Goal: Task Accomplishment & Management: Use online tool/utility

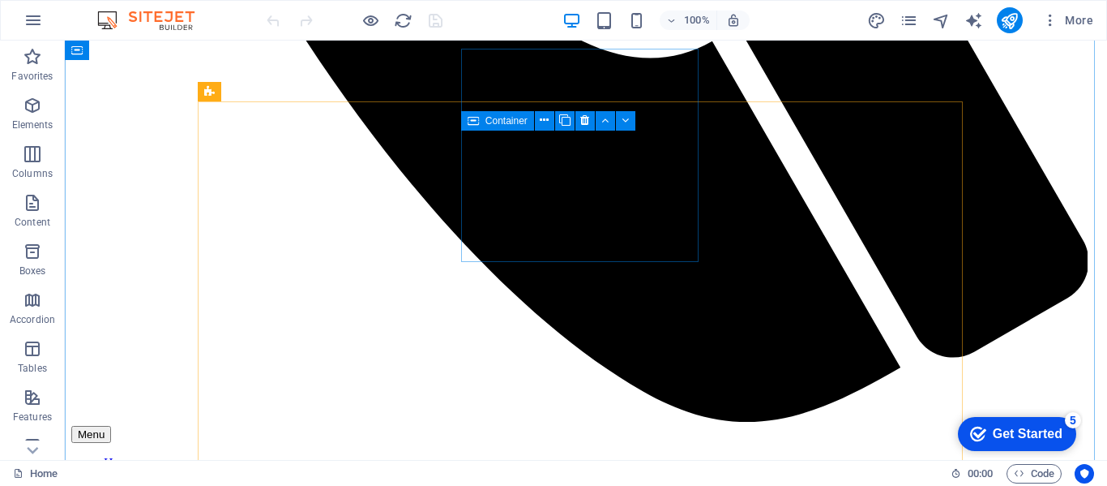
scroll to position [973, 0]
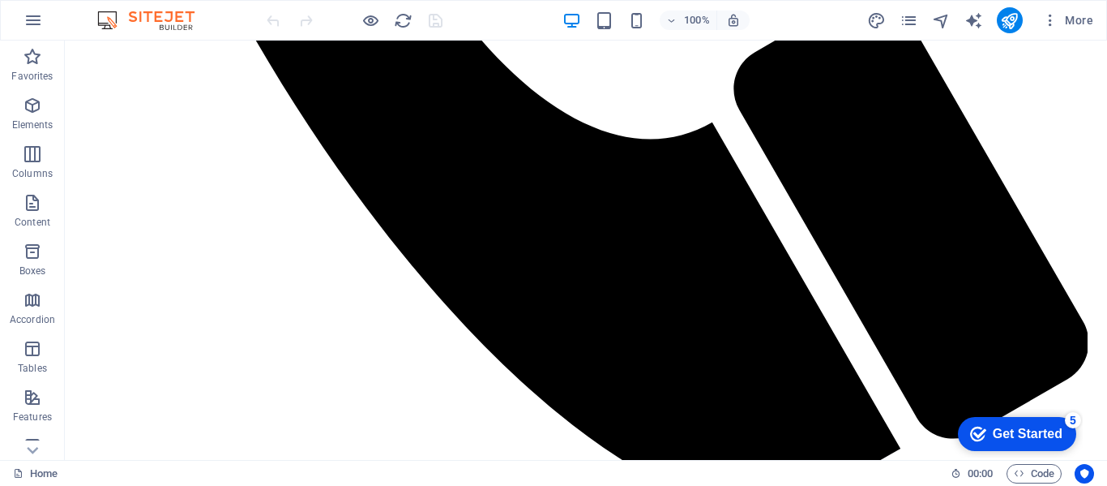
click at [1001, 434] on div "Get Started" at bounding box center [1028, 433] width 70 height 15
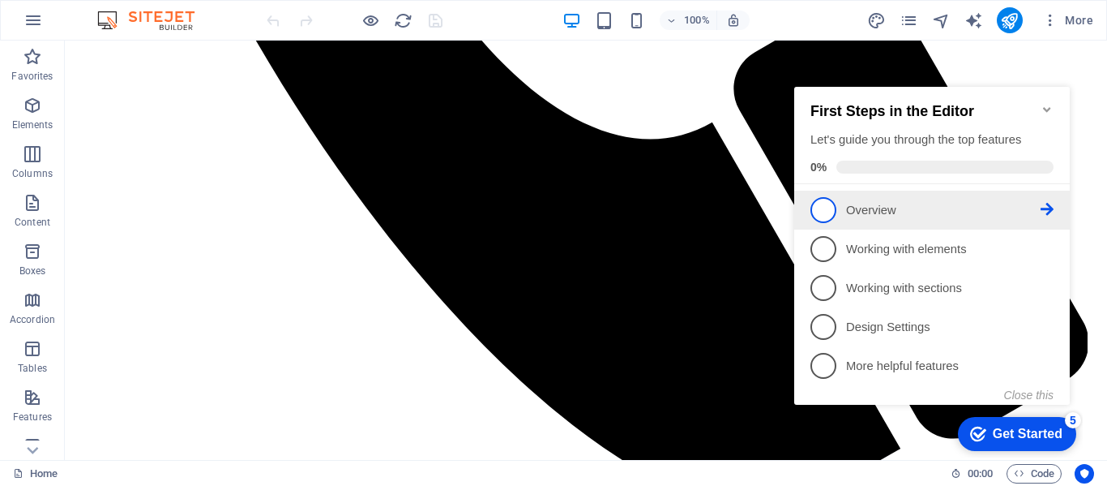
click at [822, 205] on span "1" at bounding box center [824, 210] width 26 height 26
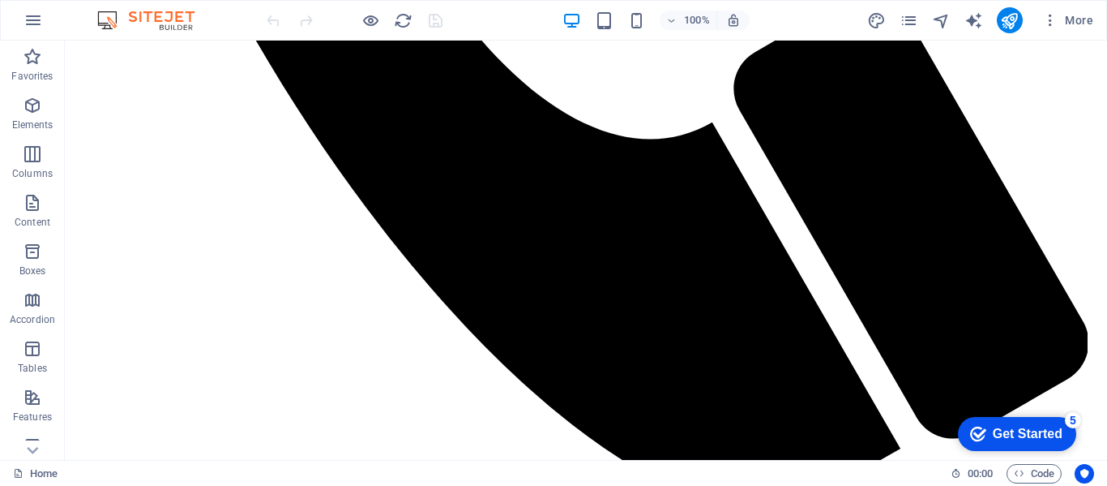
scroll to position [0, 0]
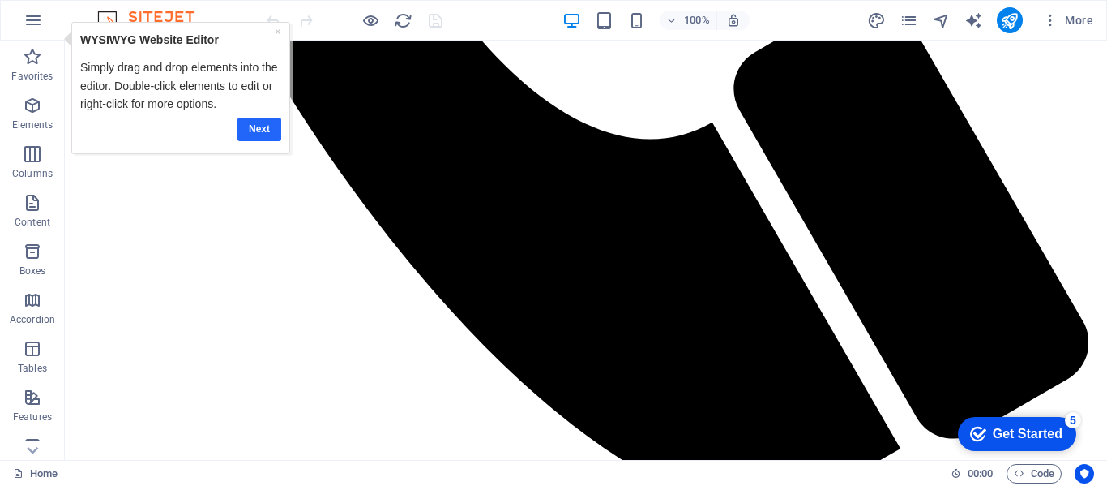
click at [257, 126] on link "Next" at bounding box center [259, 130] width 44 height 24
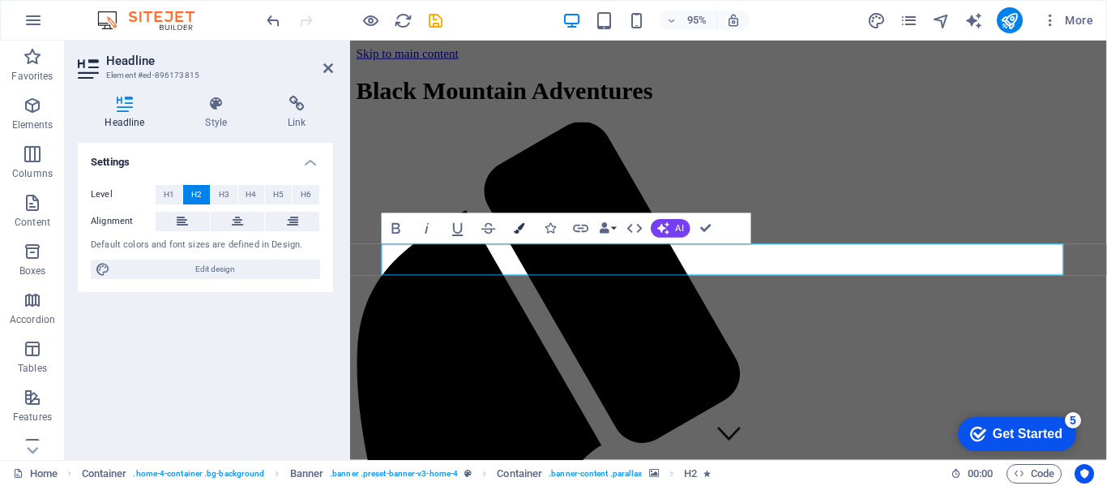
click at [520, 225] on icon "button" at bounding box center [519, 228] width 11 height 11
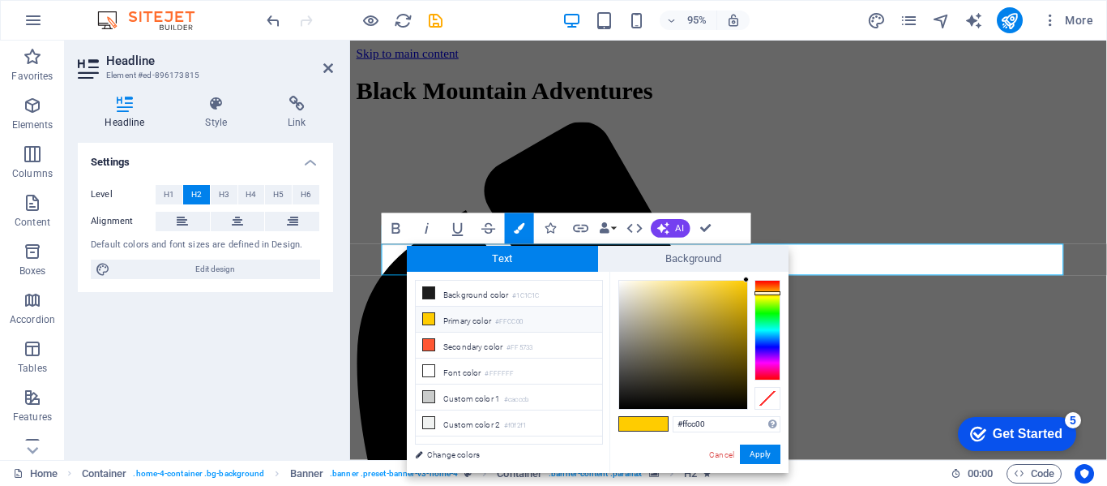
type input "#4b483c"
click at [644, 370] on div at bounding box center [683, 344] width 128 height 128
click at [760, 454] on button "Apply" at bounding box center [760, 453] width 41 height 19
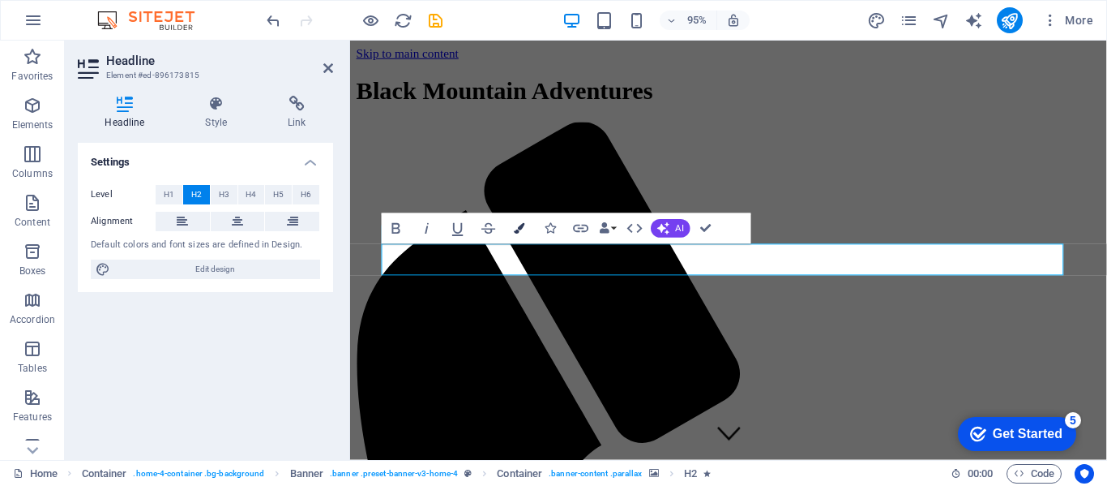
click at [516, 227] on icon "button" at bounding box center [519, 228] width 11 height 11
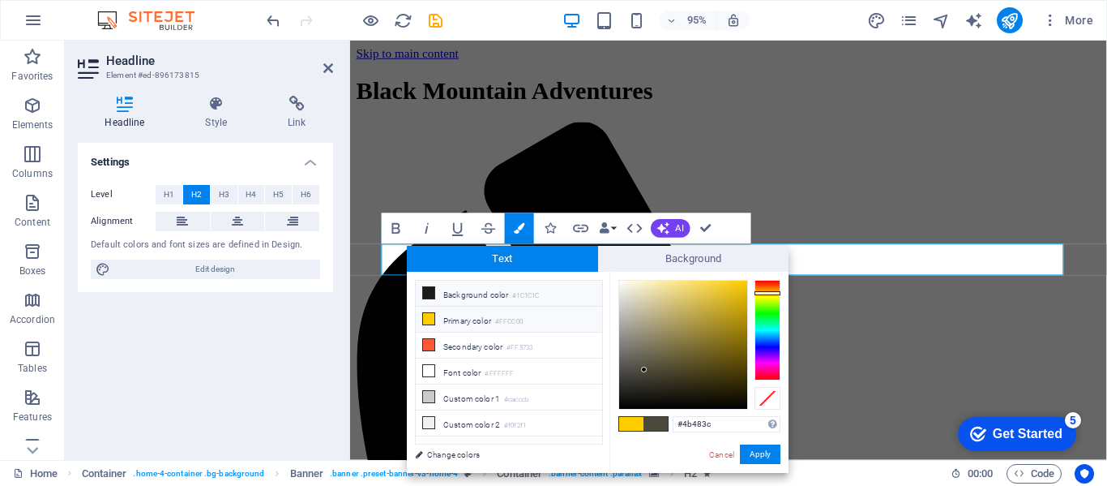
click at [431, 291] on icon at bounding box center [428, 292] width 11 height 11
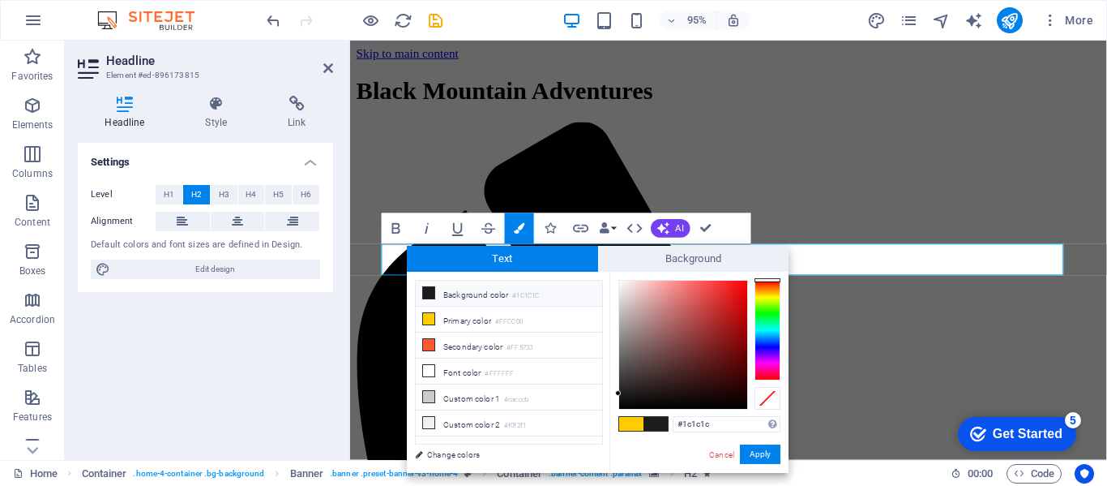
type input "#0b0000"
click at [742, 402] on div at bounding box center [683, 344] width 128 height 128
click at [764, 456] on button "Apply" at bounding box center [760, 453] width 41 height 19
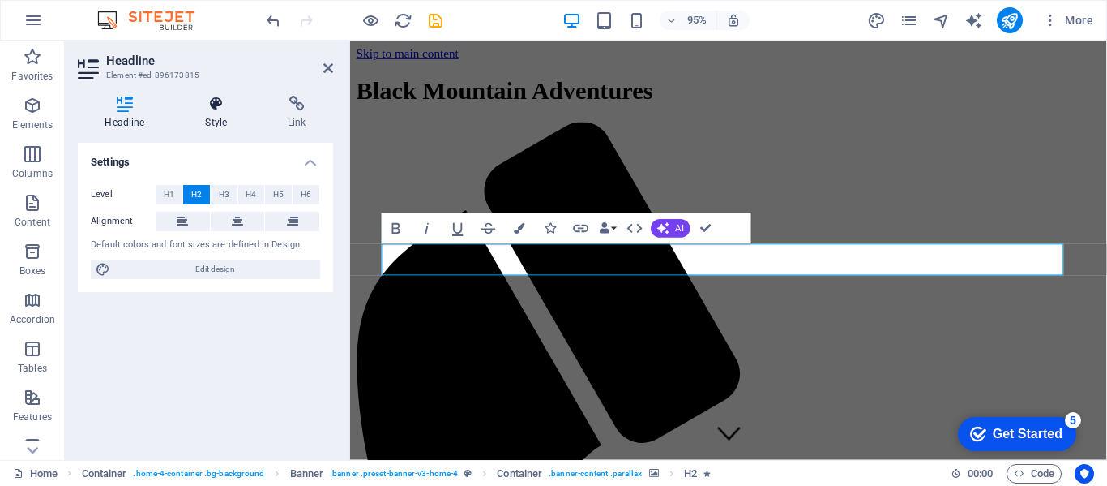
click at [216, 105] on icon at bounding box center [216, 104] width 76 height 16
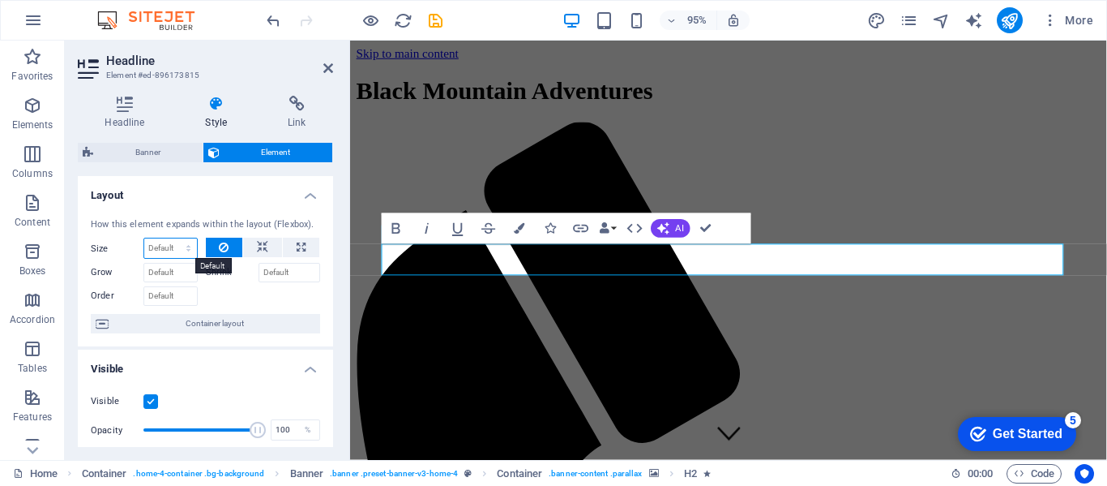
click at [185, 245] on select "Default auto px % 1/1 1/2 1/3 1/4 1/5 1/6 1/7 1/8 1/9 1/10" at bounding box center [170, 247] width 53 height 19
select select "1/10"
click at [172, 238] on select "Default auto px % 1/1 1/2 1/3 1/4 1/5 1/6 1/7 1/8 1/9 1/10" at bounding box center [170, 247] width 53 height 19
type input "10"
select select "%"
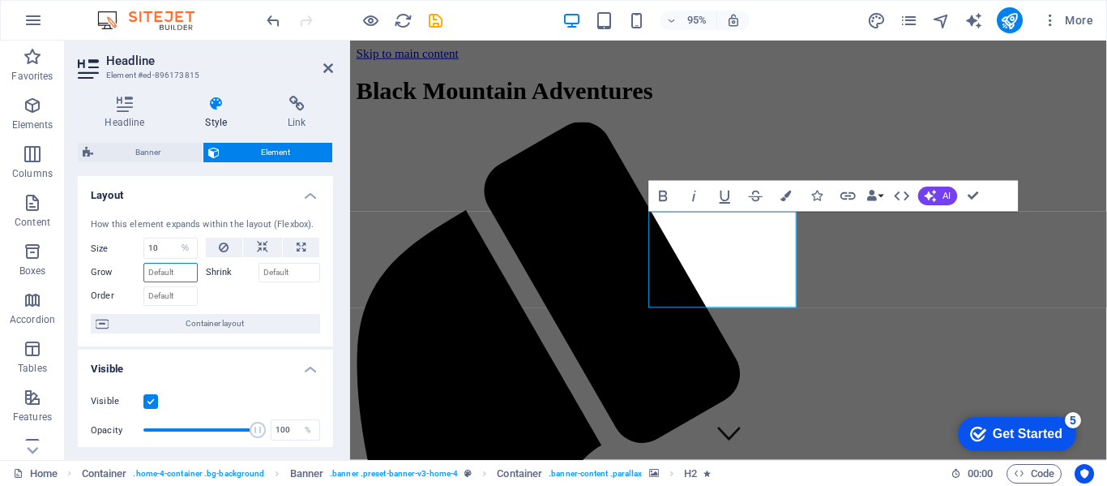
click at [173, 274] on input "Grow" at bounding box center [170, 272] width 54 height 19
click at [214, 272] on label "Shrink" at bounding box center [232, 272] width 53 height 19
click at [259, 272] on input "Shrink" at bounding box center [290, 272] width 62 height 19
click at [215, 274] on label "Shrink" at bounding box center [232, 272] width 53 height 19
click at [259, 274] on input "Shrink" at bounding box center [290, 272] width 62 height 19
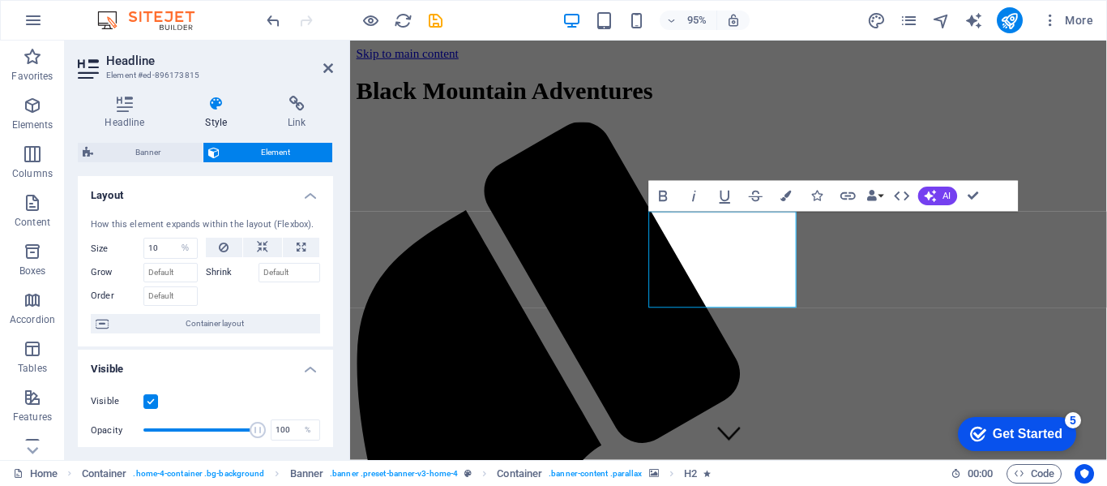
click at [224, 274] on label "Shrink" at bounding box center [232, 272] width 53 height 19
click at [259, 274] on input "Shrink" at bounding box center [290, 272] width 62 height 19
click at [172, 273] on input "Grow" at bounding box center [170, 272] width 54 height 19
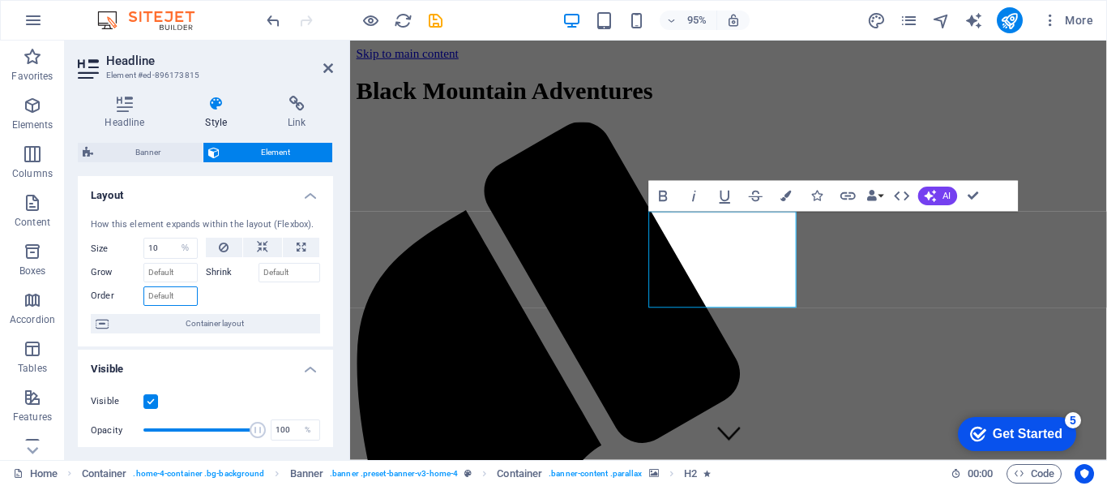
click at [165, 297] on input "Order" at bounding box center [170, 295] width 54 height 19
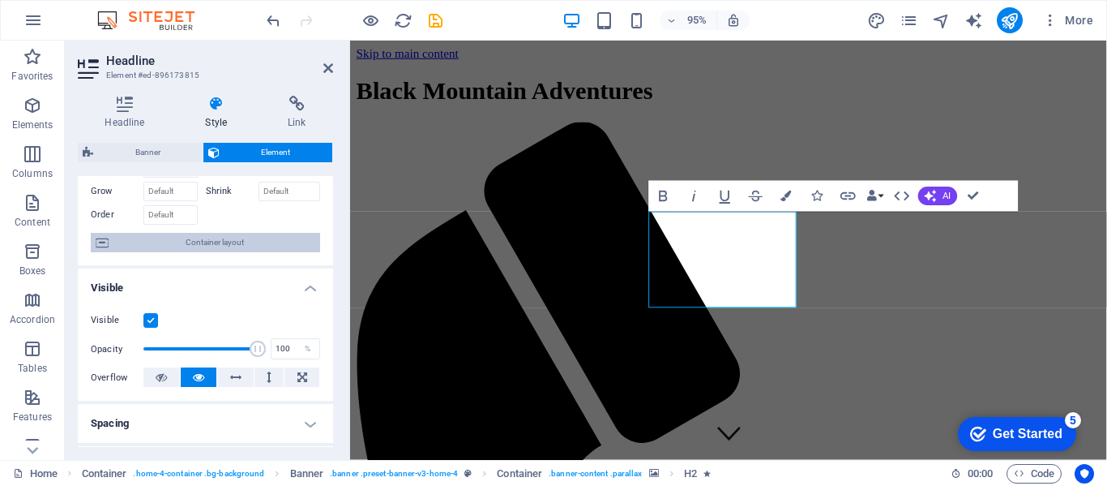
click at [103, 243] on icon at bounding box center [102, 242] width 13 height 19
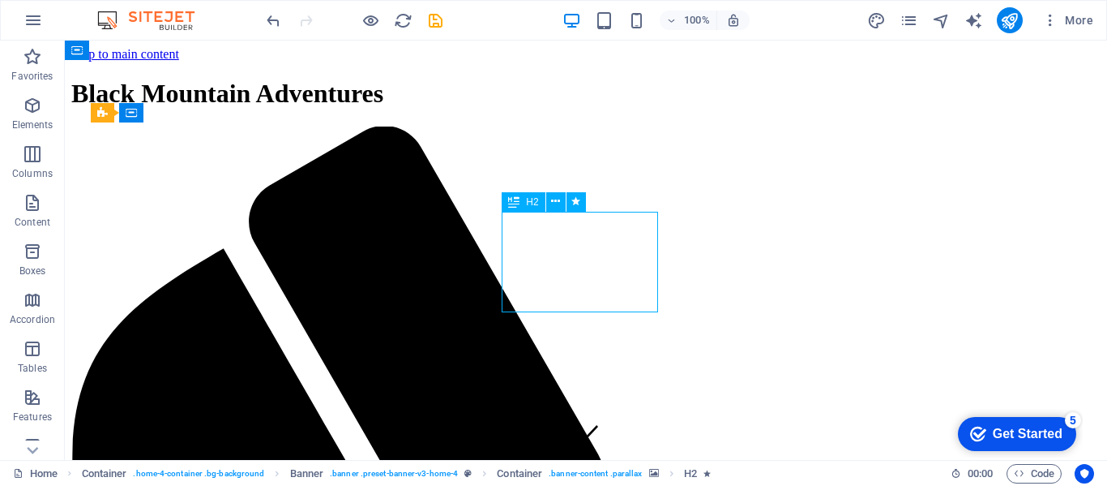
drag, startPoint x: 382, startPoint y: 263, endPoint x: 580, endPoint y: 252, distance: 198.9
click at [558, 199] on icon at bounding box center [555, 201] width 9 height 17
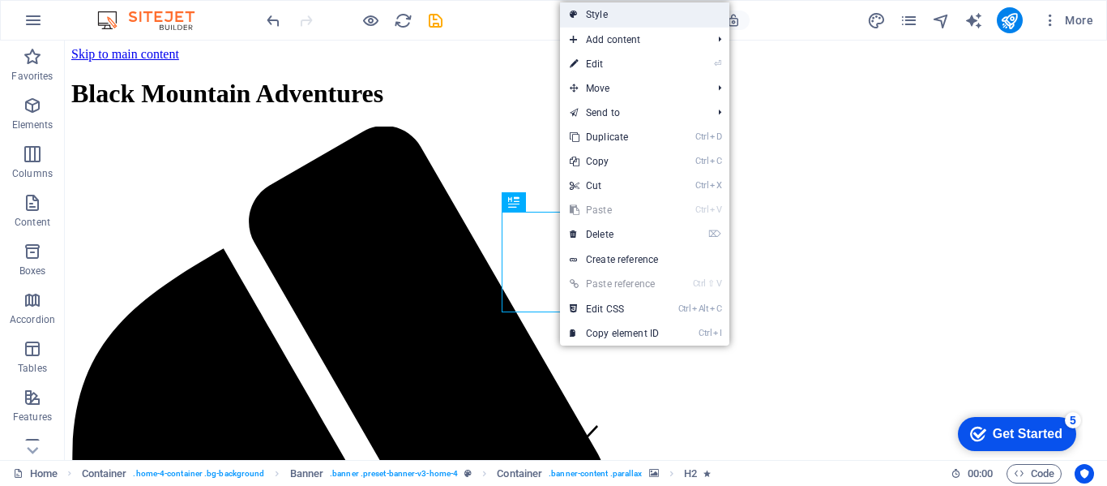
drag, startPoint x: 628, startPoint y: 61, endPoint x: 601, endPoint y: 15, distance: 53.4
click at [601, 15] on link "Style" at bounding box center [644, 14] width 169 height 24
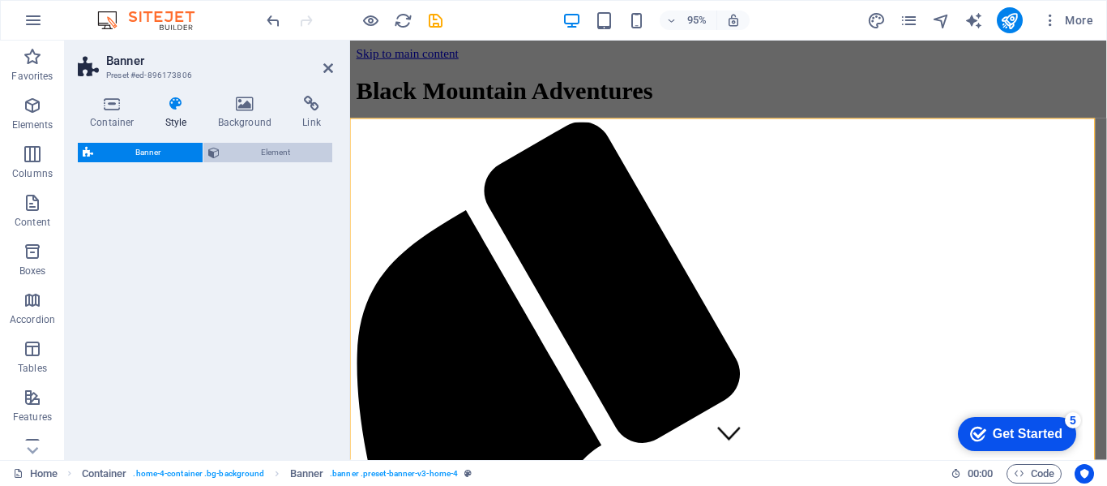
click at [272, 156] on span "Element" at bounding box center [277, 152] width 104 height 19
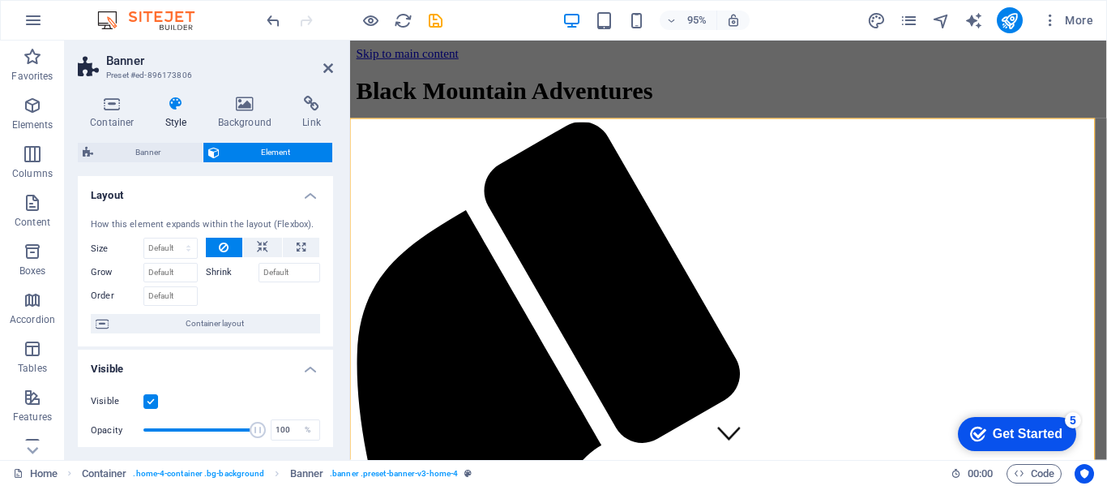
drag, startPoint x: 247, startPoint y: 203, endPoint x: 229, endPoint y: 237, distance: 38.8
click at [242, 214] on li "Layout How this element expands within the layout (Flexbox). Size Default auto …" at bounding box center [205, 261] width 255 height 171
click at [107, 104] on icon at bounding box center [112, 104] width 69 height 16
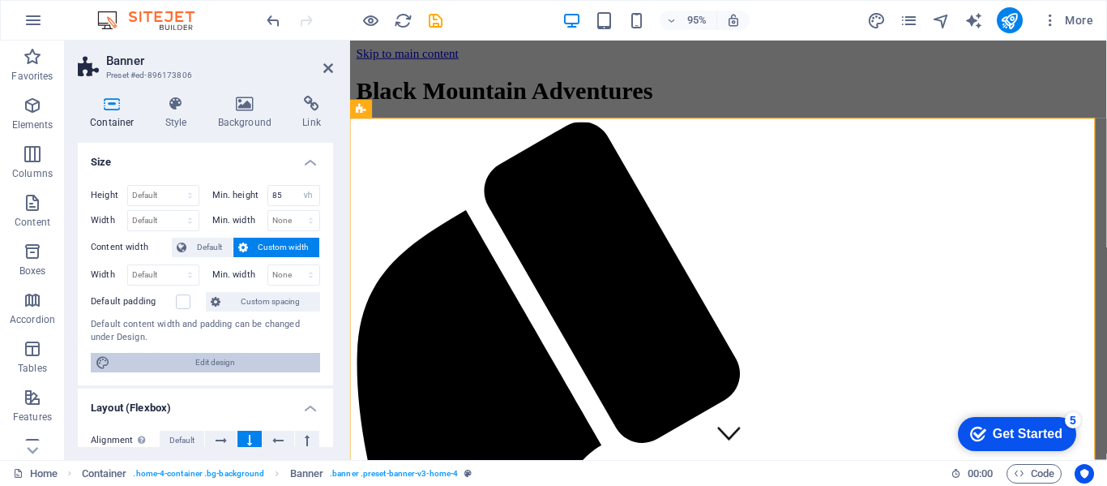
click at [227, 358] on span "Edit design" at bounding box center [215, 362] width 200 height 19
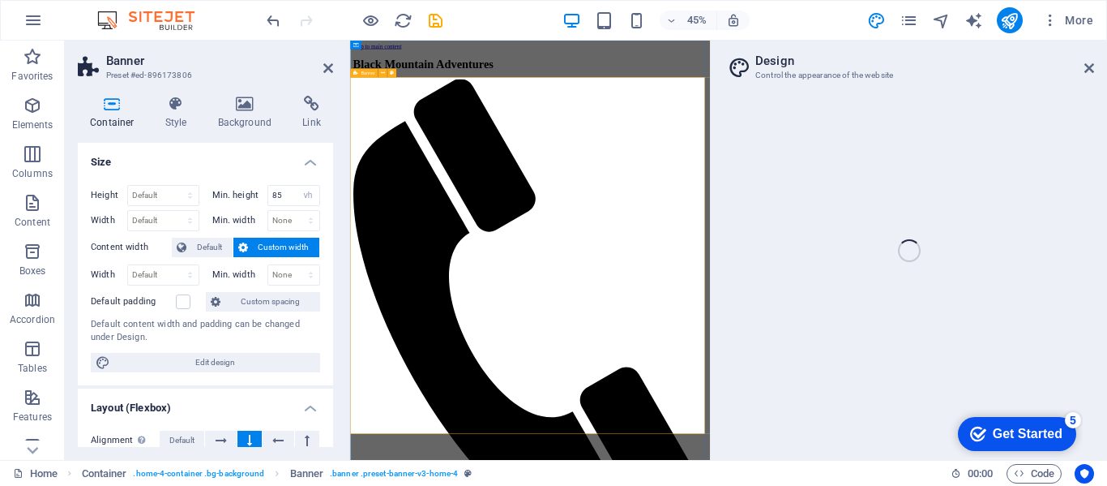
drag, startPoint x: 1028, startPoint y: 430, endPoint x: 1182, endPoint y: 770, distance: 373.7
click at [1027, 428] on div "Get Started" at bounding box center [1028, 433] width 70 height 15
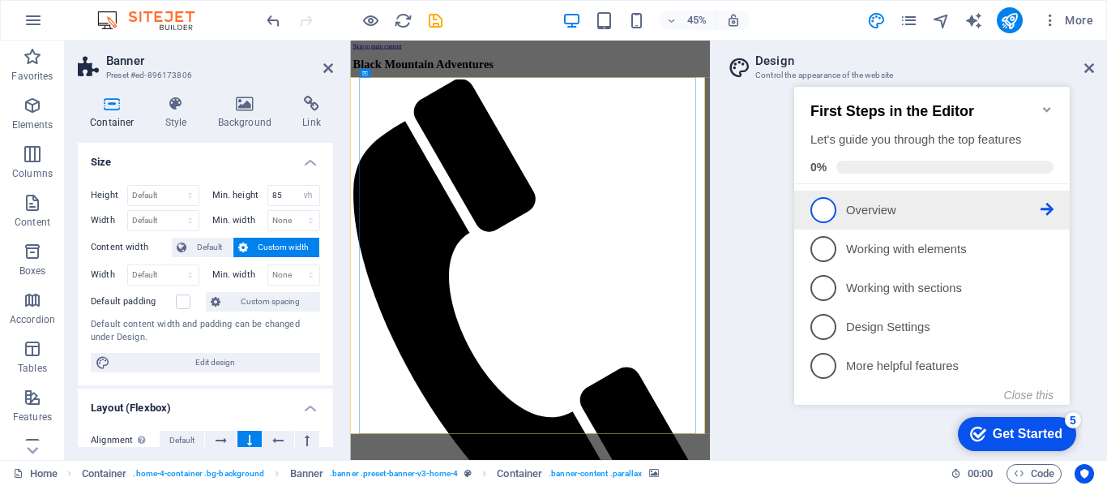
click at [822, 198] on span "1" at bounding box center [824, 210] width 26 height 26
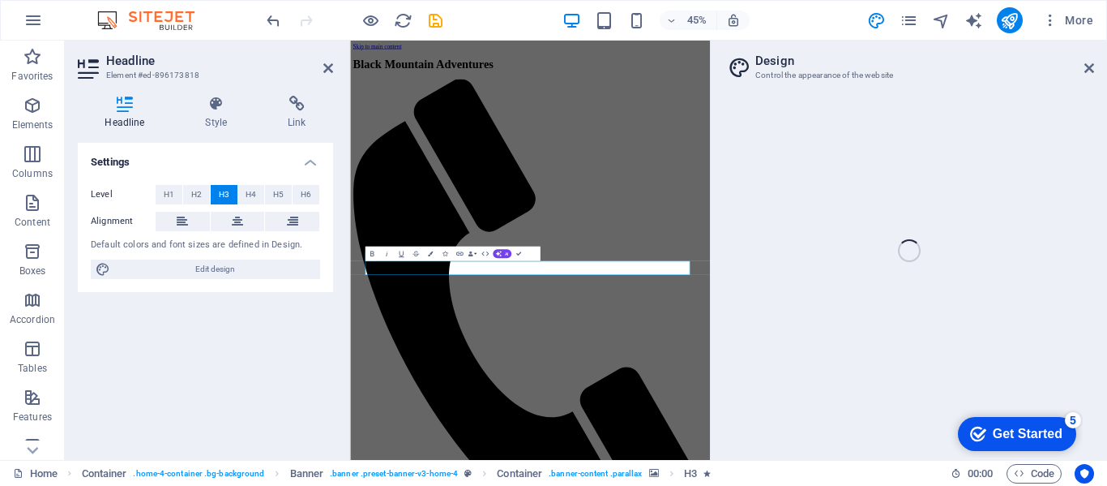
click at [1085, 65] on div "Home Favorites Elements Columns Content Boxes Accordion Tables Features Images …" at bounding box center [553, 250] width 1107 height 419
click at [1089, 67] on div "Home Favorites Elements Columns Content Boxes Accordion Tables Features Images …" at bounding box center [553, 250] width 1107 height 419
click at [0, 423] on span "Features" at bounding box center [32, 406] width 65 height 39
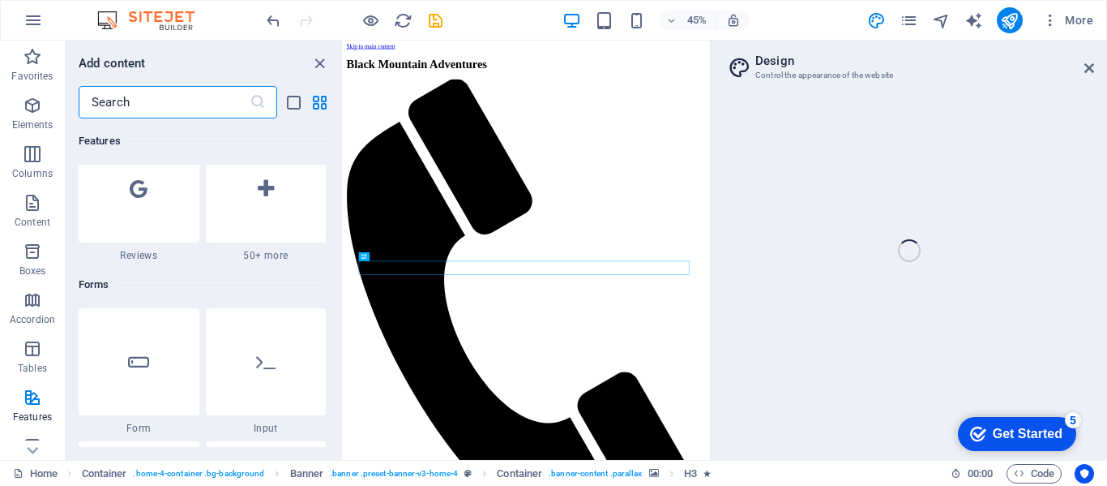
scroll to position [1299, 0]
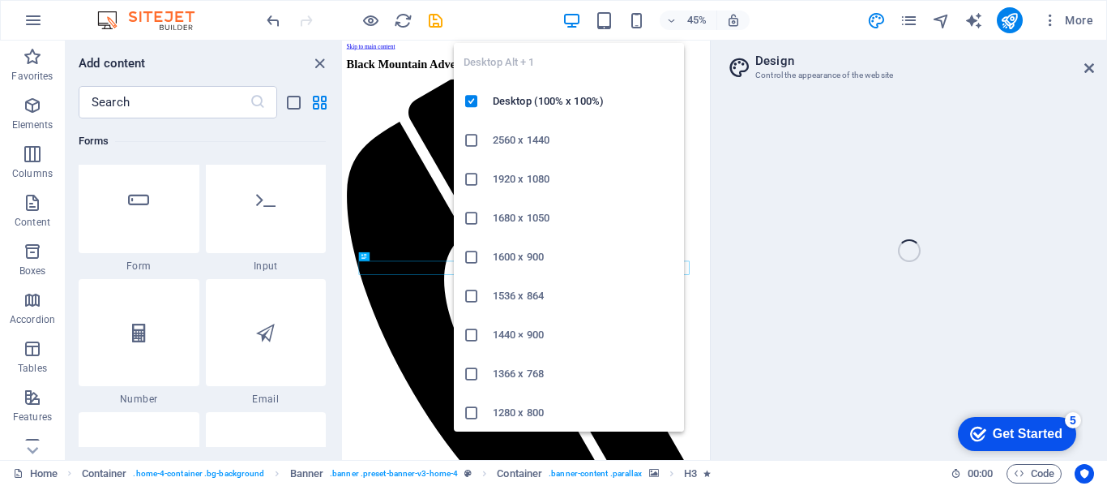
click at [473, 138] on icon at bounding box center [472, 140] width 16 height 16
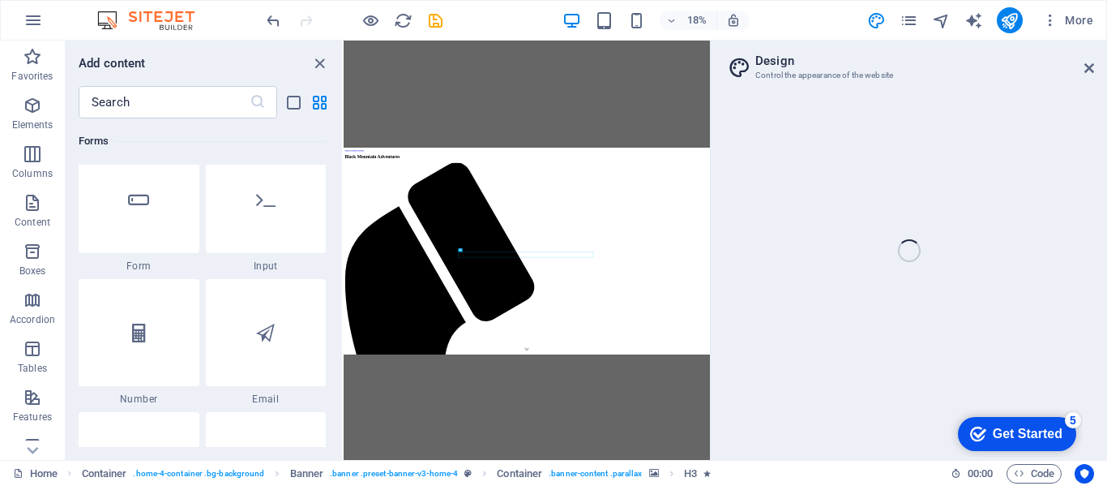
drag, startPoint x: 430, startPoint y: 524, endPoint x: 498, endPoint y: 88, distance: 440.5
click at [498, 88] on div "H2 Container Banner Container Container Menu Bar Container Logo H3 Spacer Butto…" at bounding box center [527, 250] width 366 height 419
click at [325, 71] on icon "close panel" at bounding box center [319, 63] width 19 height 19
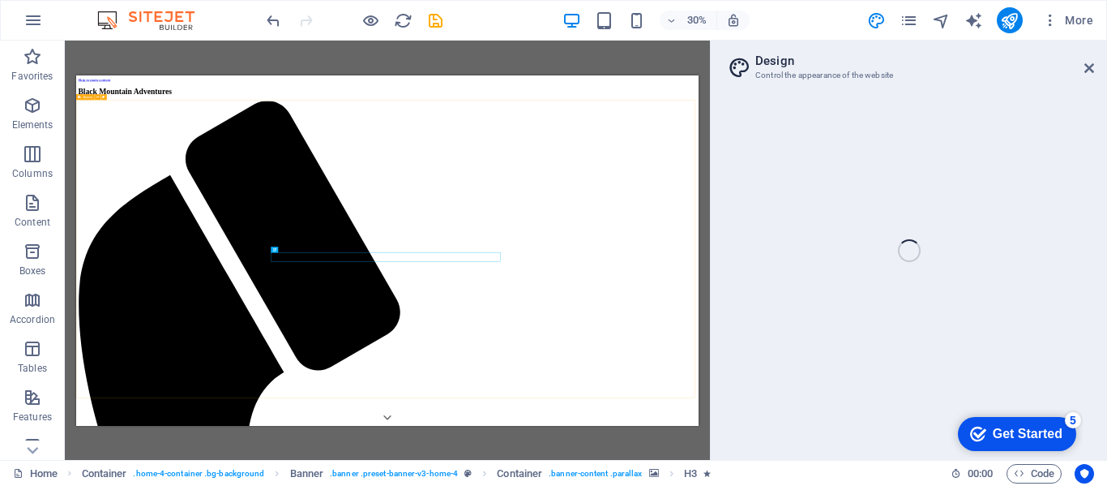
click at [1090, 59] on div "Home Favorites Elements Columns Content Boxes Accordion Tables Features Images …" at bounding box center [553, 250] width 1107 height 419
click at [1095, 62] on div "Home Favorites Elements Columns Content Boxes Accordion Tables Features Images …" at bounding box center [553, 250] width 1107 height 419
click at [1092, 67] on div "Home Favorites Elements Columns Content Boxes Accordion Tables Features Images …" at bounding box center [553, 250] width 1107 height 419
drag, startPoint x: 1093, startPoint y: 41, endPoint x: 1106, endPoint y: 6, distance: 38.2
click at [1094, 41] on div "Home Favorites Elements Columns Content Boxes Accordion Tables Features Images …" at bounding box center [553, 250] width 1107 height 419
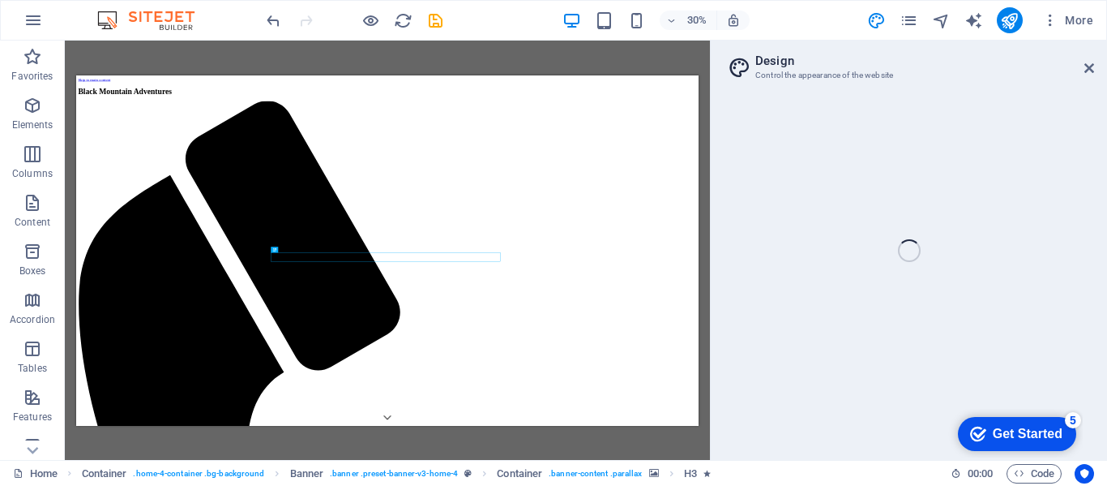
drag, startPoint x: 477, startPoint y: 15, endPoint x: 472, endPoint y: 8, distance: 8.6
drag, startPoint x: 548, startPoint y: 83, endPoint x: 284, endPoint y: 508, distance: 500.9
drag, startPoint x: 76, startPoint y: 340, endPoint x: 1410, endPoint y: 549, distance: 1350.5
